Goal: Information Seeking & Learning: Learn about a topic

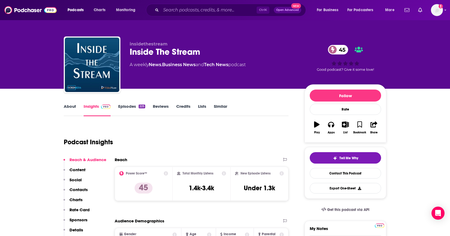
click at [128, 106] on link "Episodes 225" at bounding box center [131, 110] width 27 height 13
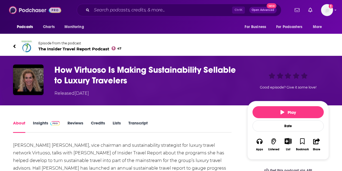
click at [30, 9] on img at bounding box center [35, 10] width 52 height 10
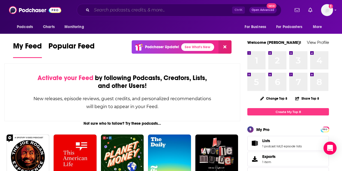
click at [102, 12] on input "Search podcasts, credits, & more..." at bounding box center [162, 10] width 140 height 9
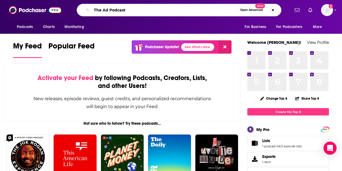
type input "The Ad Podcast"
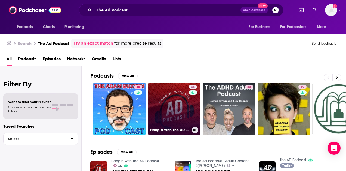
click at [164, 97] on link "36 Hangin With The AD Podcast" at bounding box center [174, 108] width 53 height 53
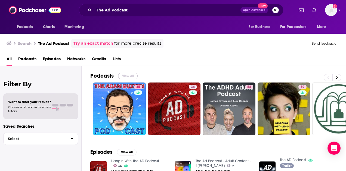
click at [127, 75] on button "View All" at bounding box center [128, 76] width 20 height 7
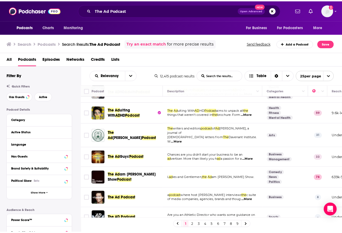
scroll to position [82, 0]
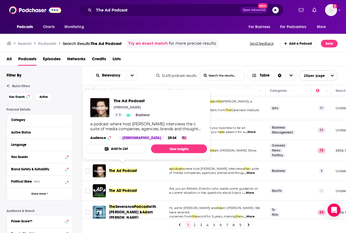
click at [112, 168] on span "The Ad Podcast" at bounding box center [123, 170] width 28 height 5
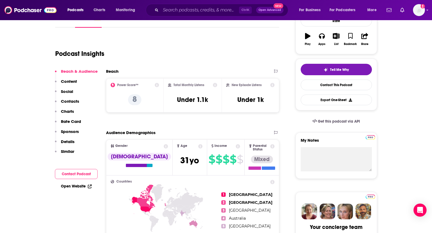
scroll to position [101, 0]
